Goal: Information Seeking & Learning: Learn about a topic

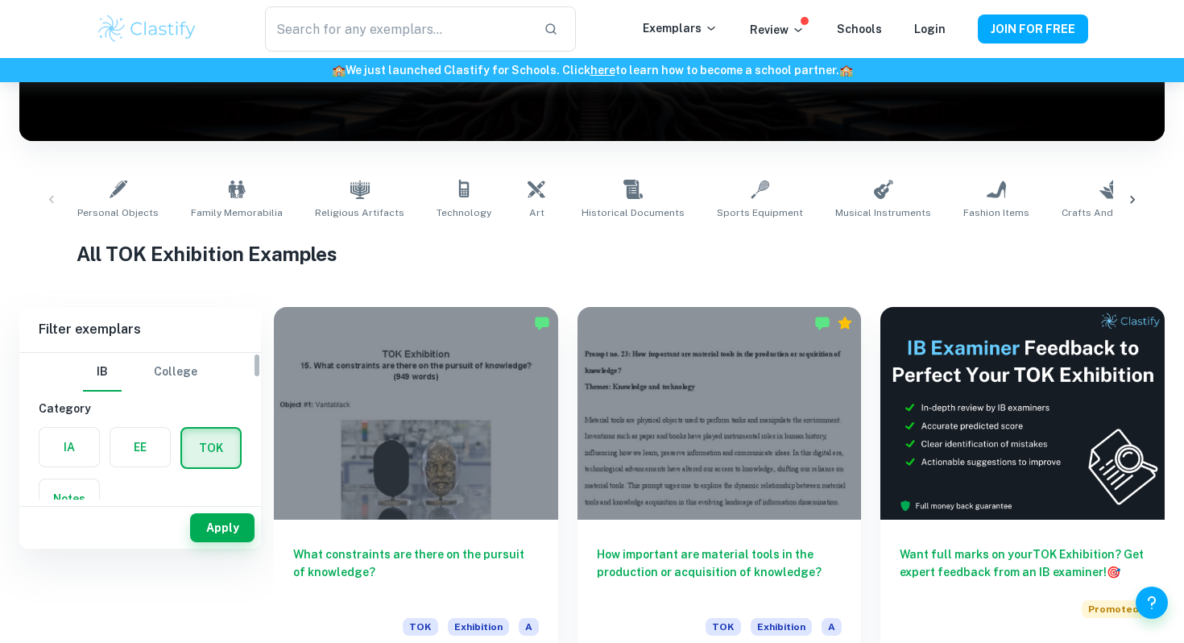
scroll to position [336, 0]
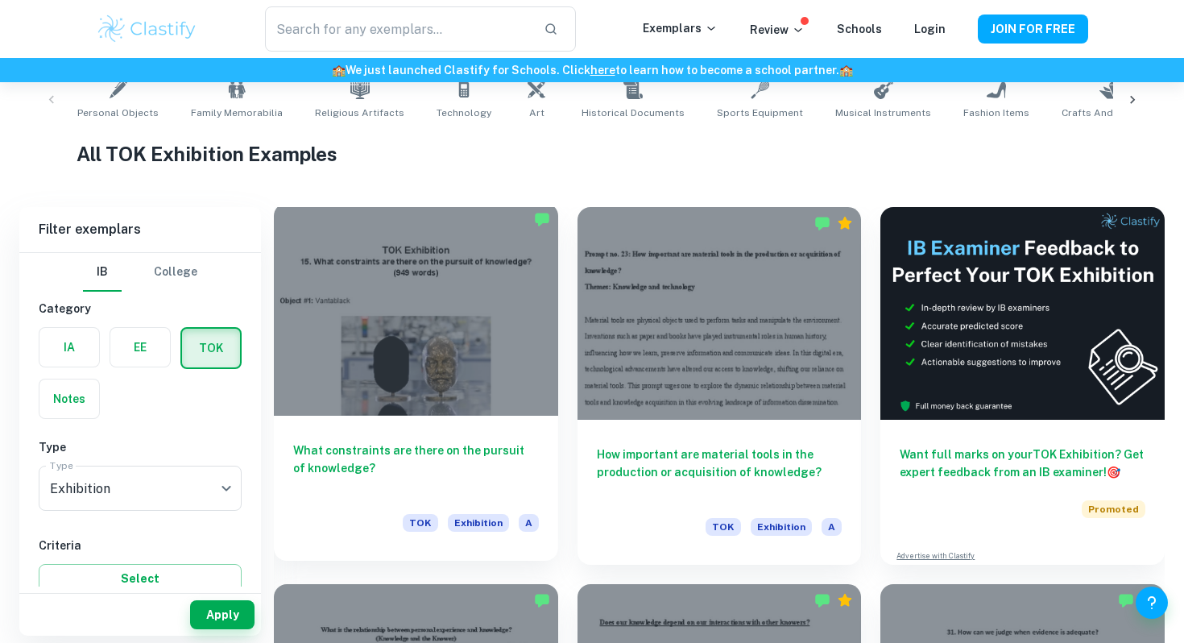
click at [368, 451] on h6 "What constraints are there on the pursuit of knowledge?" at bounding box center [416, 467] width 246 height 53
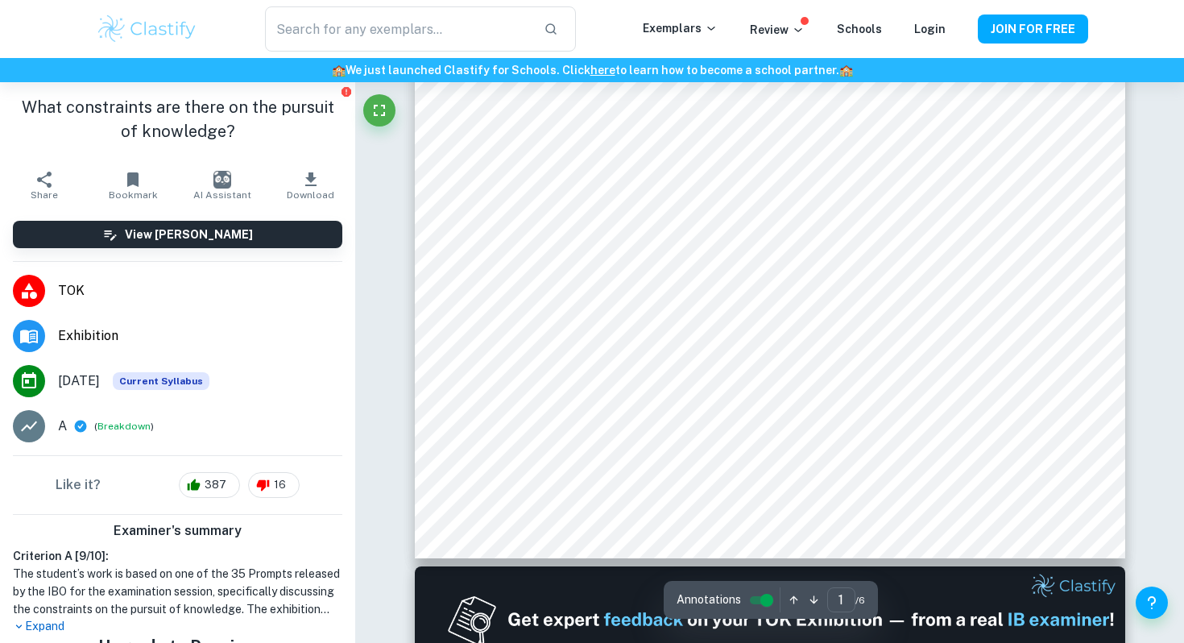
scroll to position [462, 0]
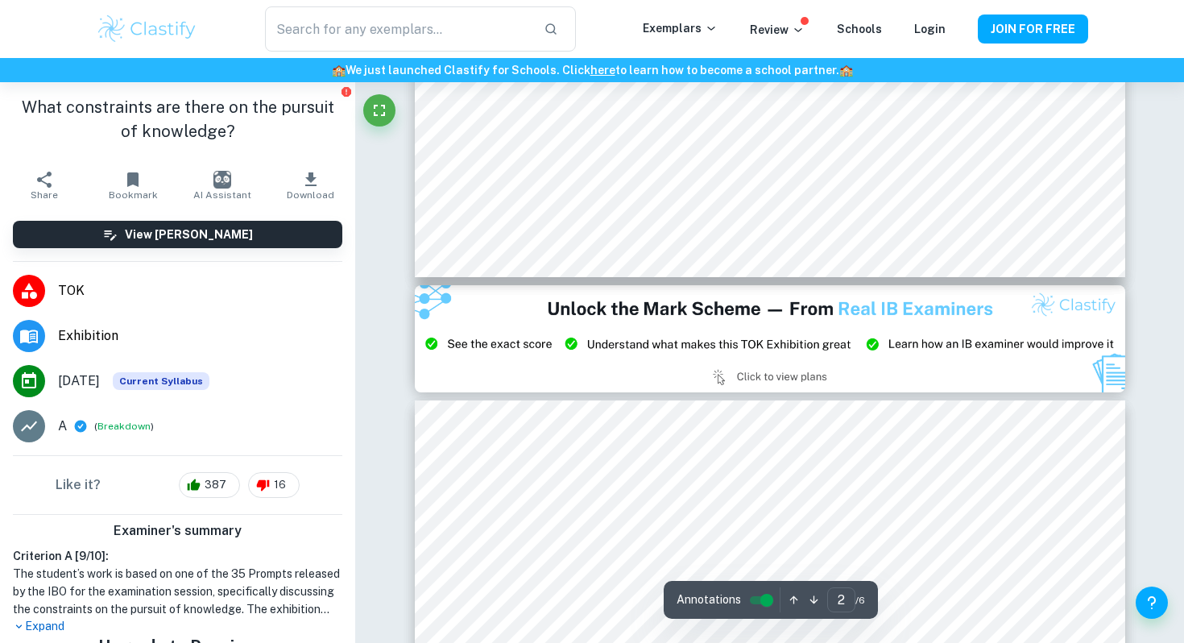
type input "3"
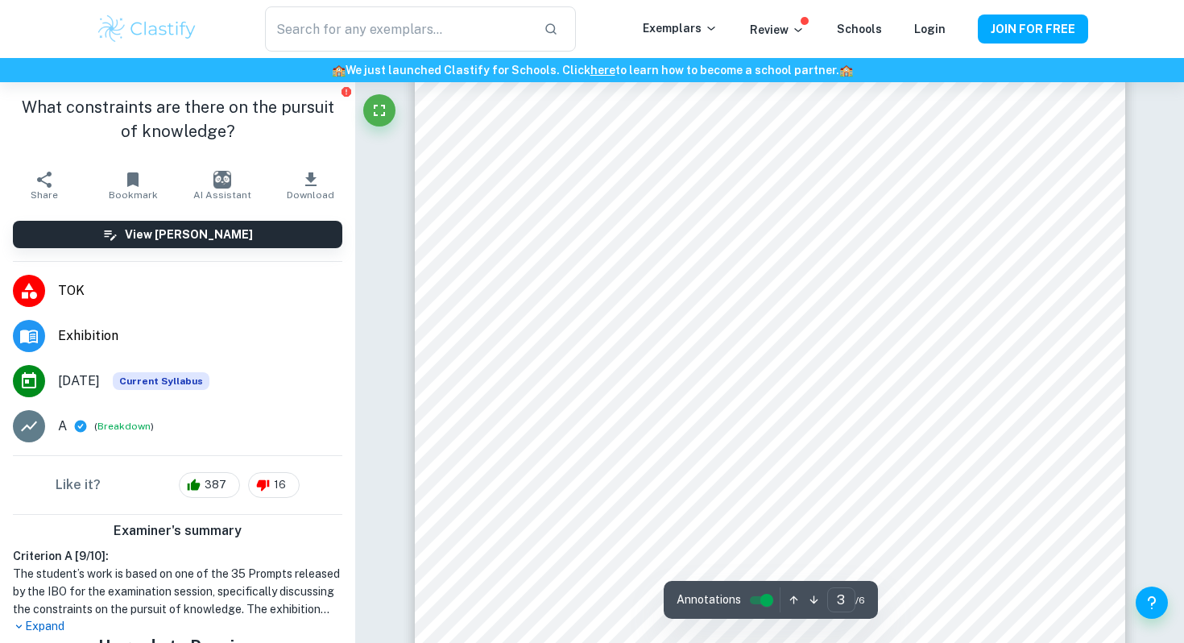
scroll to position [2395, 0]
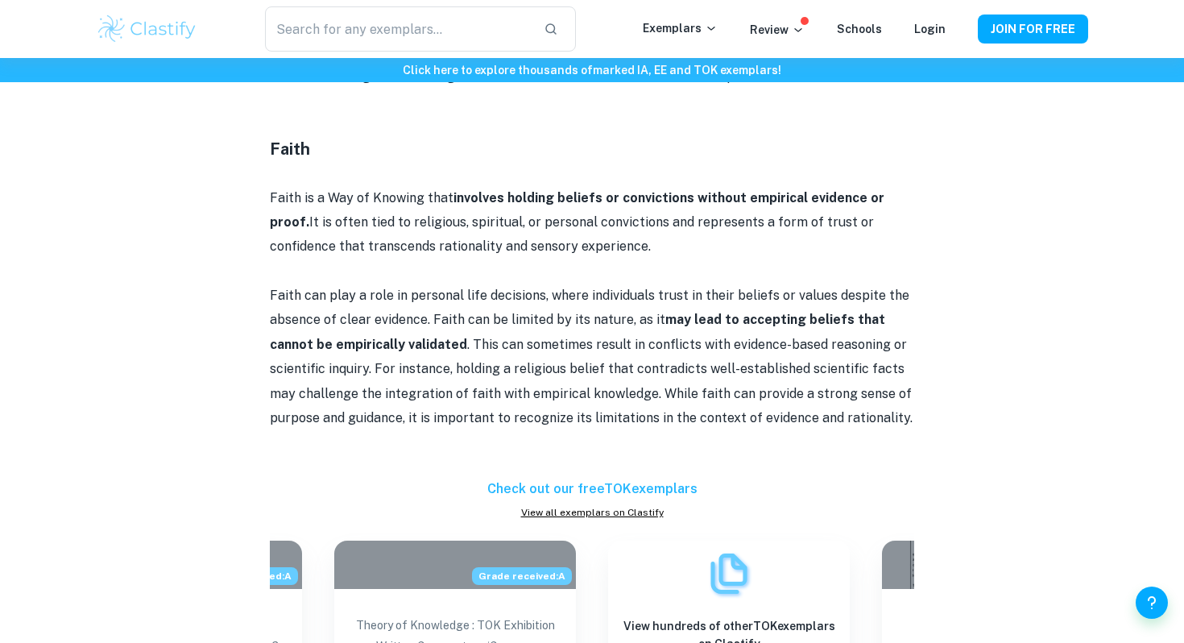
scroll to position [3167, 0]
